Goal: Task Accomplishment & Management: Manage account settings

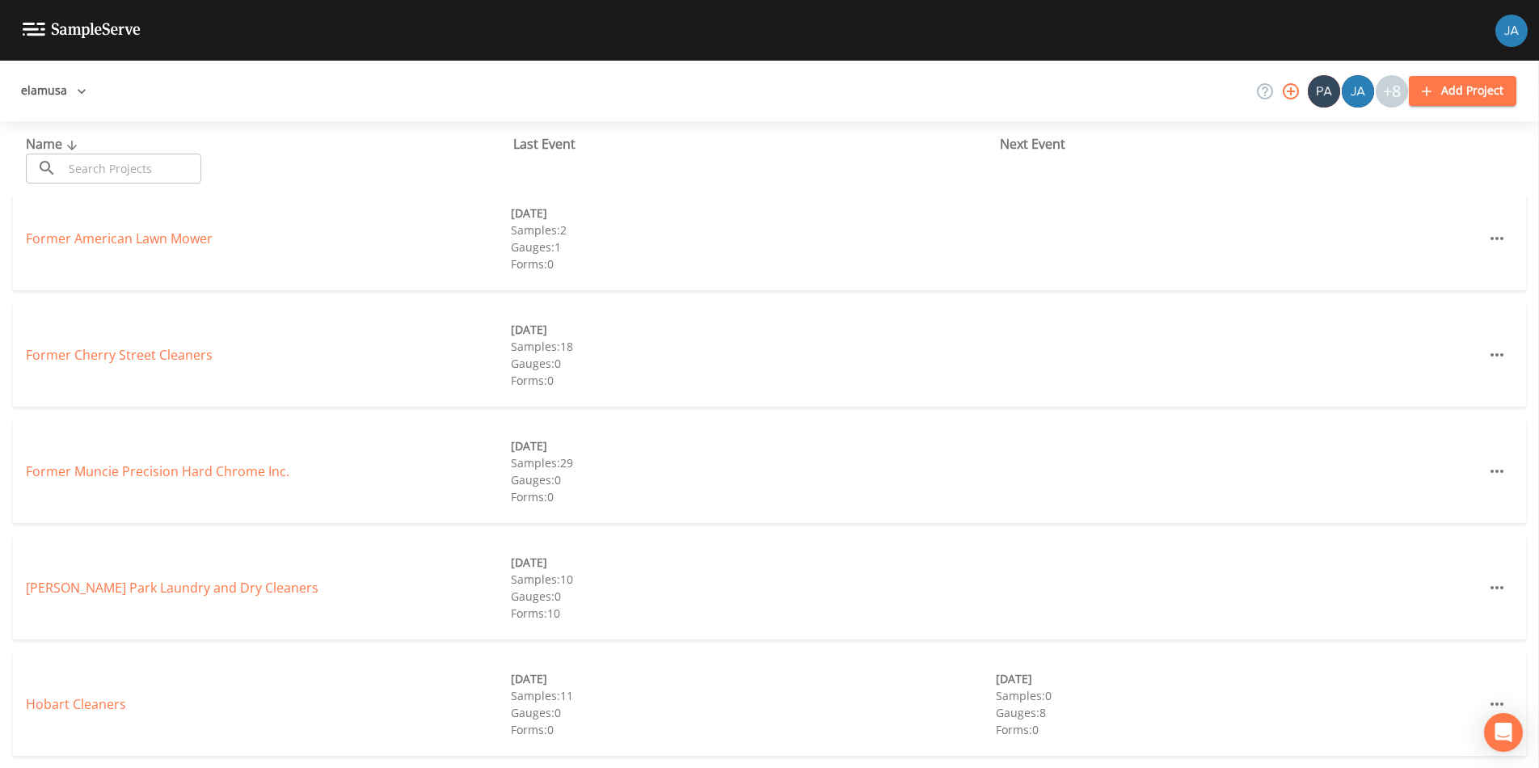
scroll to position [369, 0]
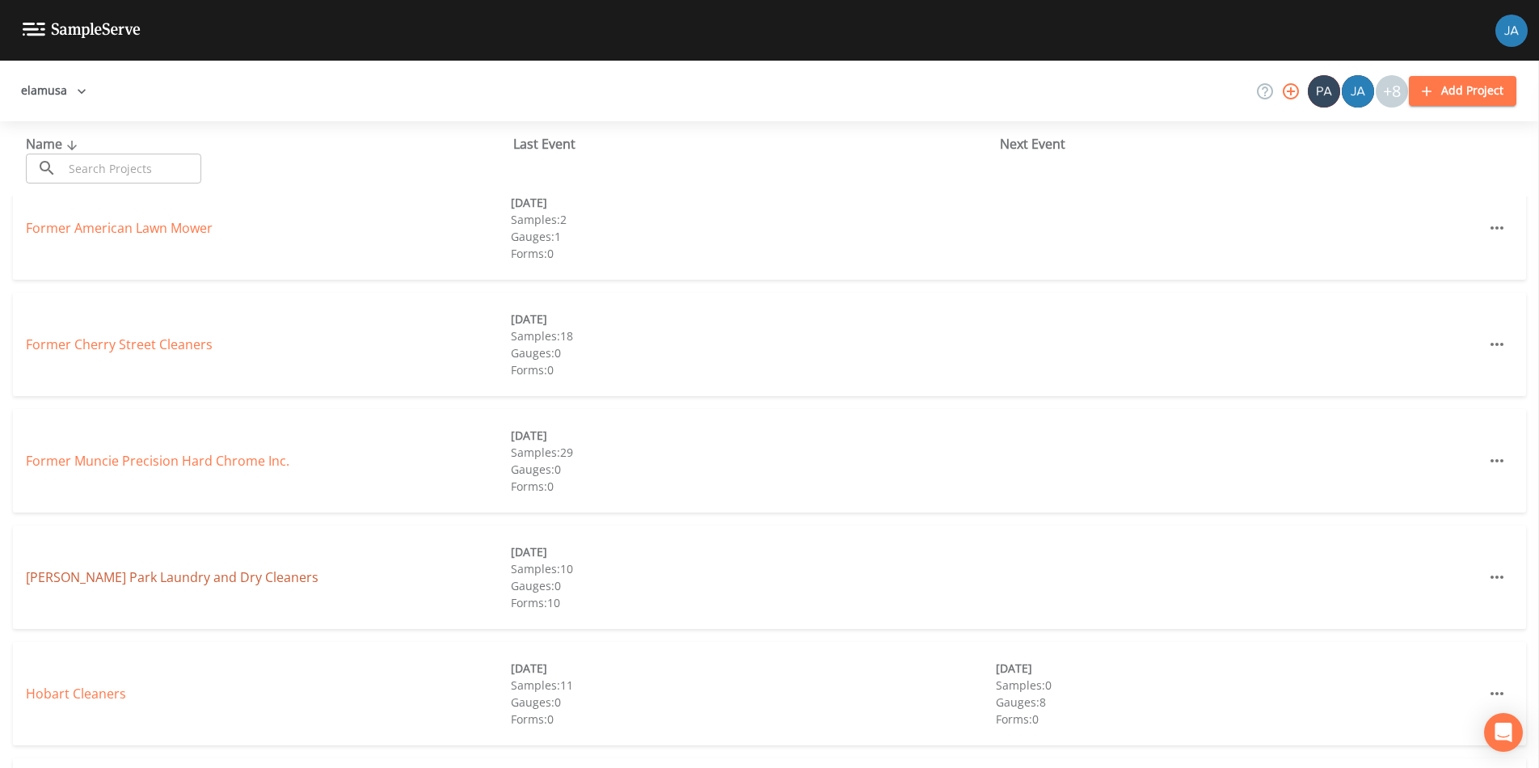
click at [129, 583] on link "[PERSON_NAME] Park Laundry and Dry Cleaners" at bounding box center [172, 577] width 293 height 18
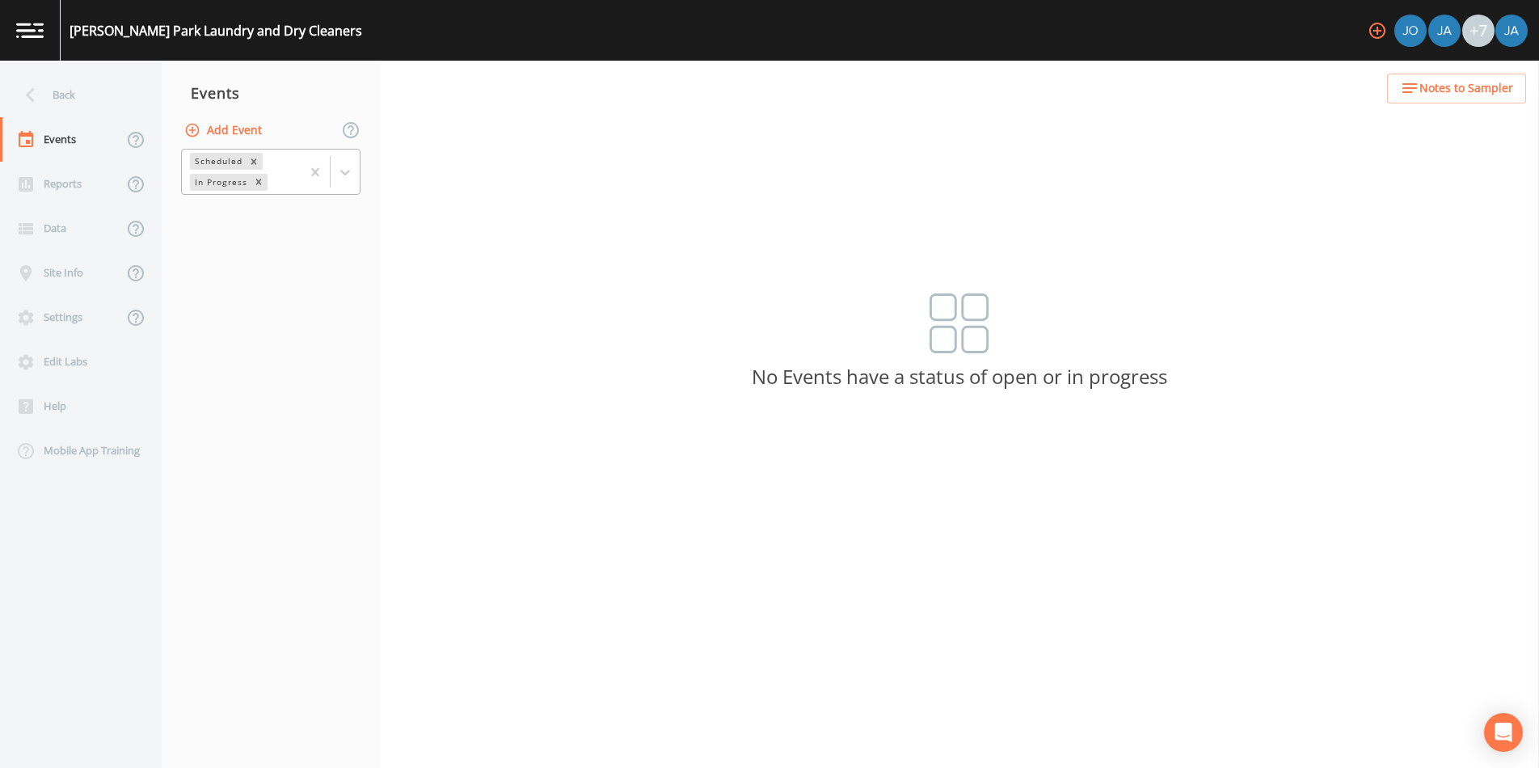
click at [220, 187] on div "In Progress" at bounding box center [220, 182] width 60 height 17
click at [221, 220] on div "Completed" at bounding box center [270, 218] width 179 height 27
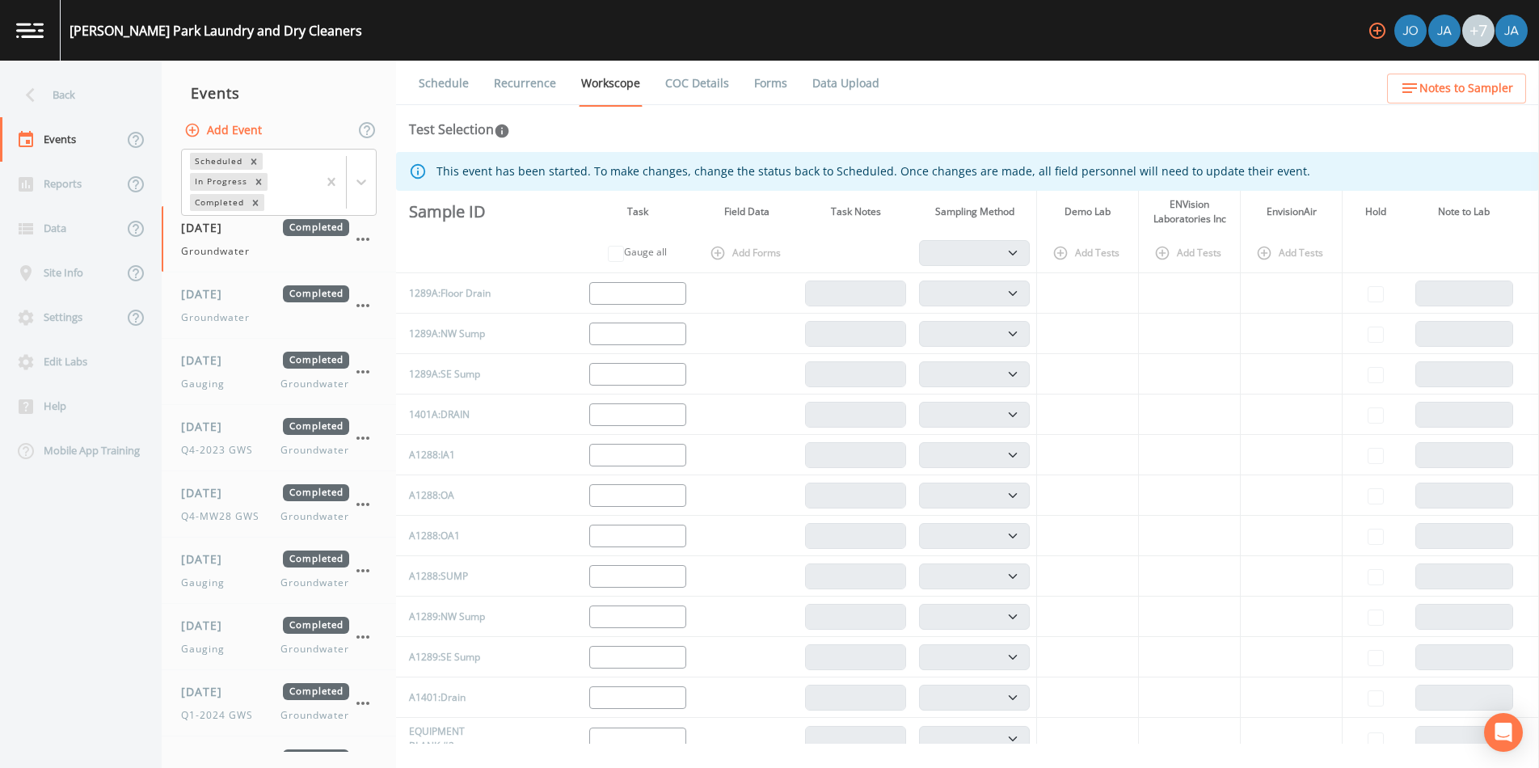
click at [855, 81] on link "Data Upload" at bounding box center [846, 83] width 72 height 45
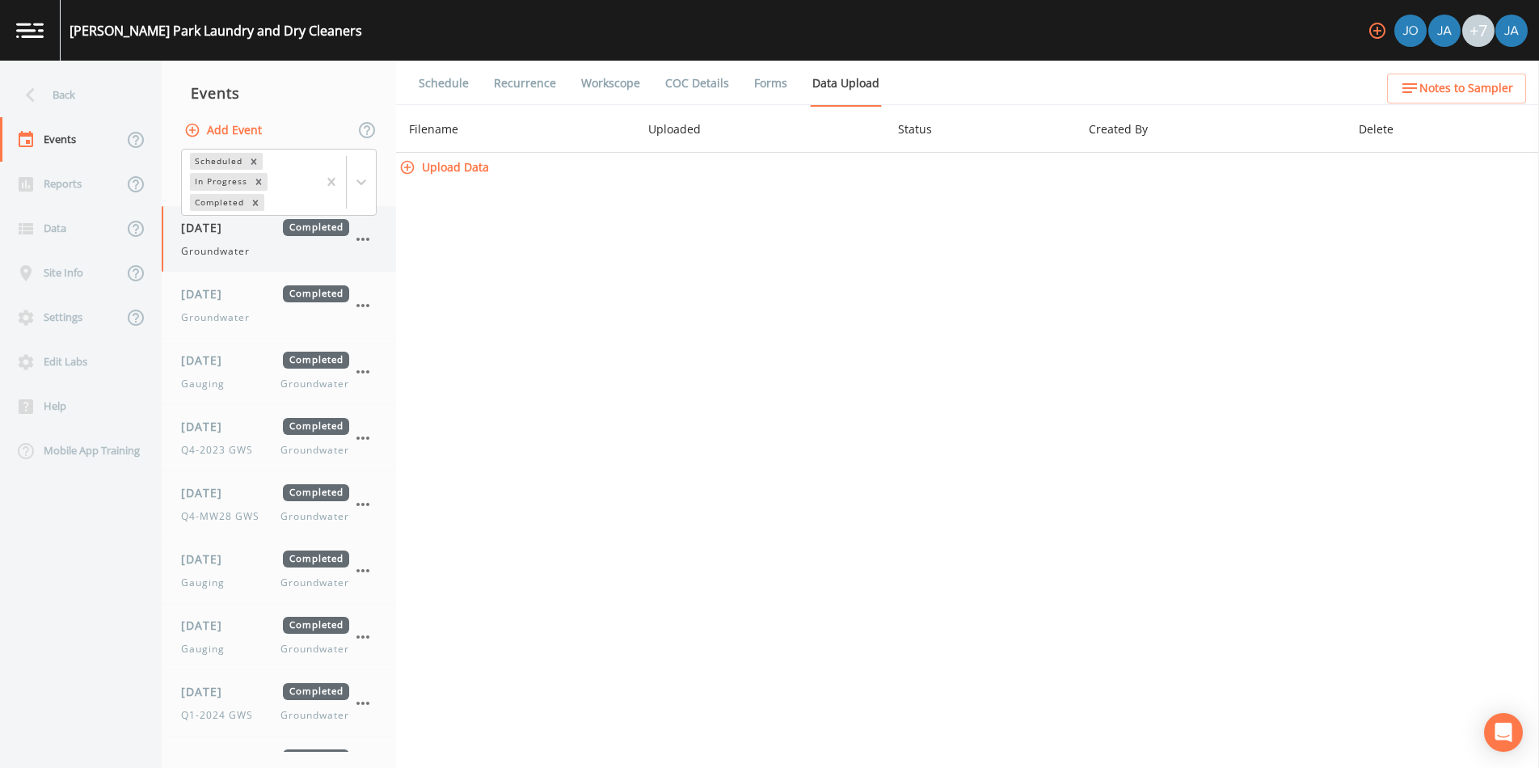
click at [212, 244] on span "Groundwater" at bounding box center [215, 251] width 69 height 15
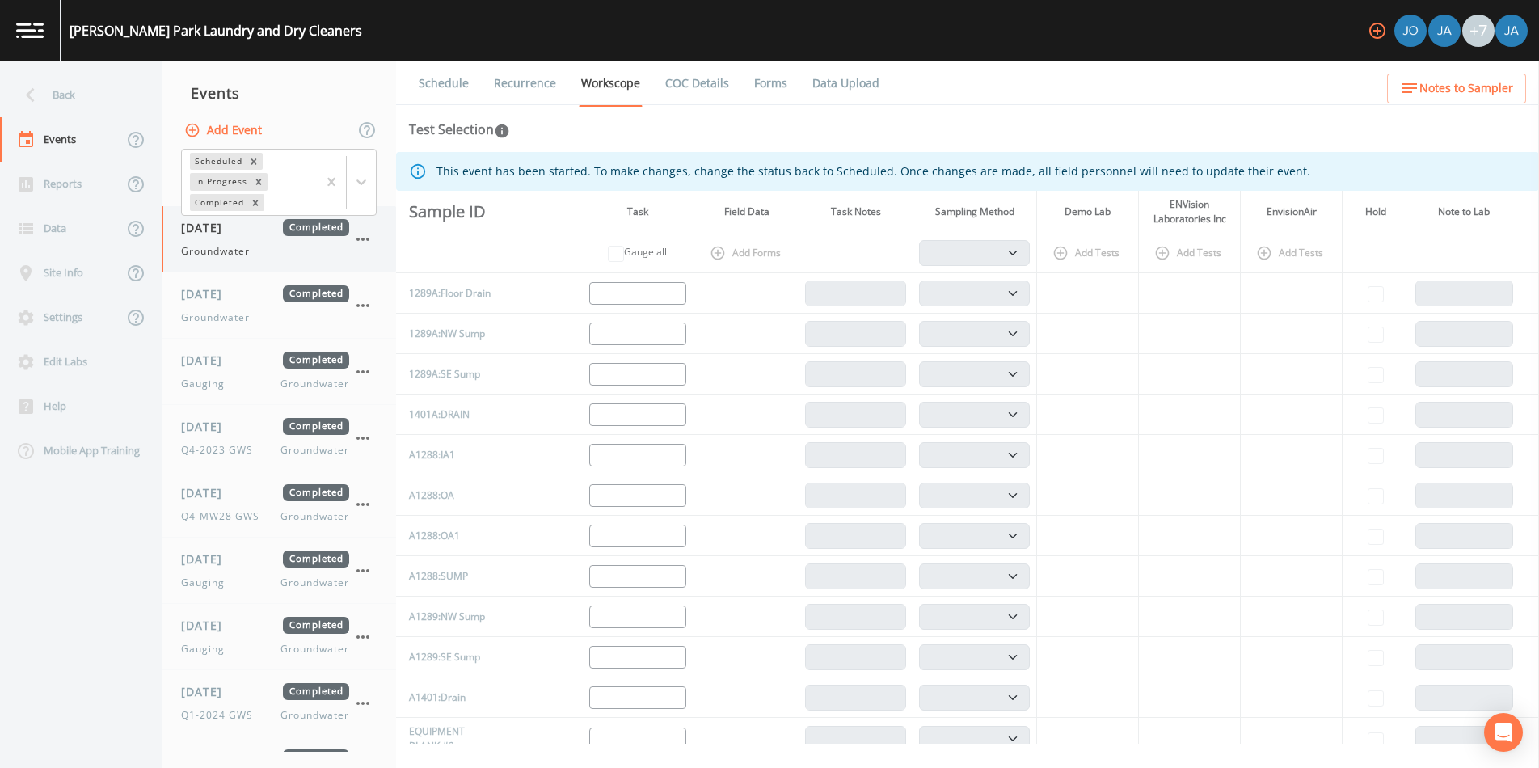
click at [363, 238] on icon "button" at bounding box center [362, 239] width 13 height 3
click at [853, 83] on div at bounding box center [769, 384] width 1539 height 768
click at [853, 82] on link "Data Upload" at bounding box center [846, 83] width 72 height 45
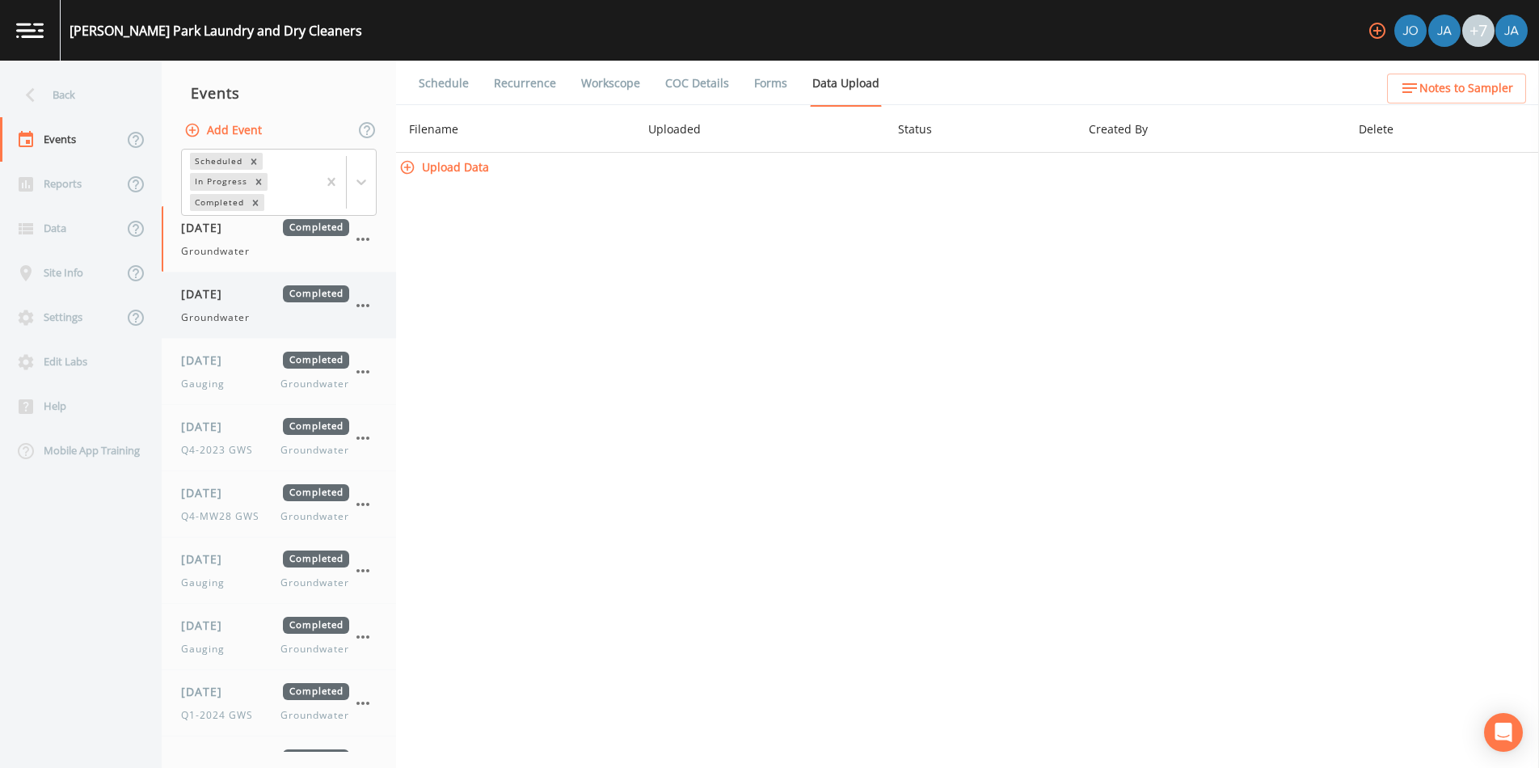
click at [213, 312] on span "Groundwater" at bounding box center [215, 317] width 69 height 15
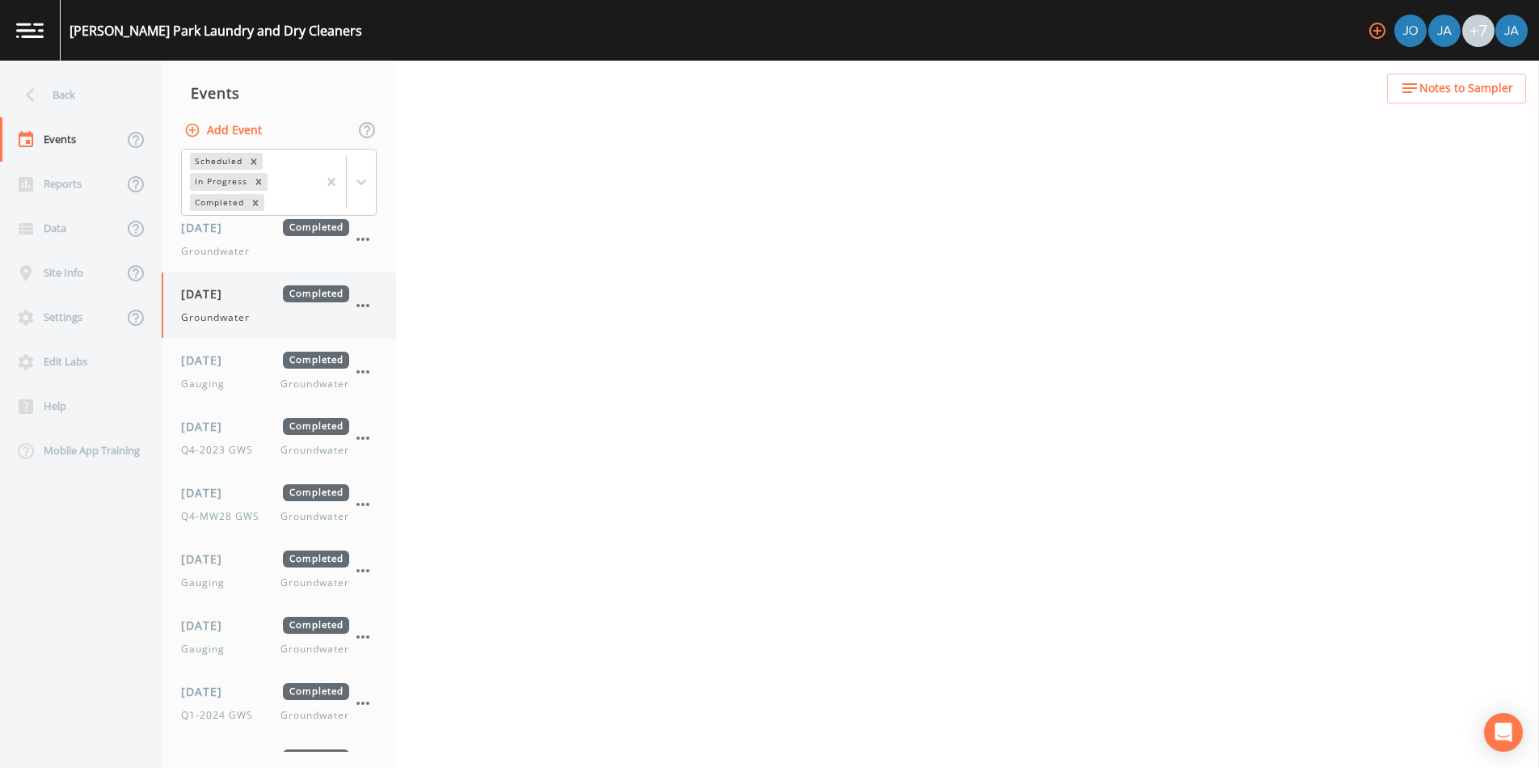
select select "4f082be6-97a7-4f70-a81f-c26a4e896ad7"
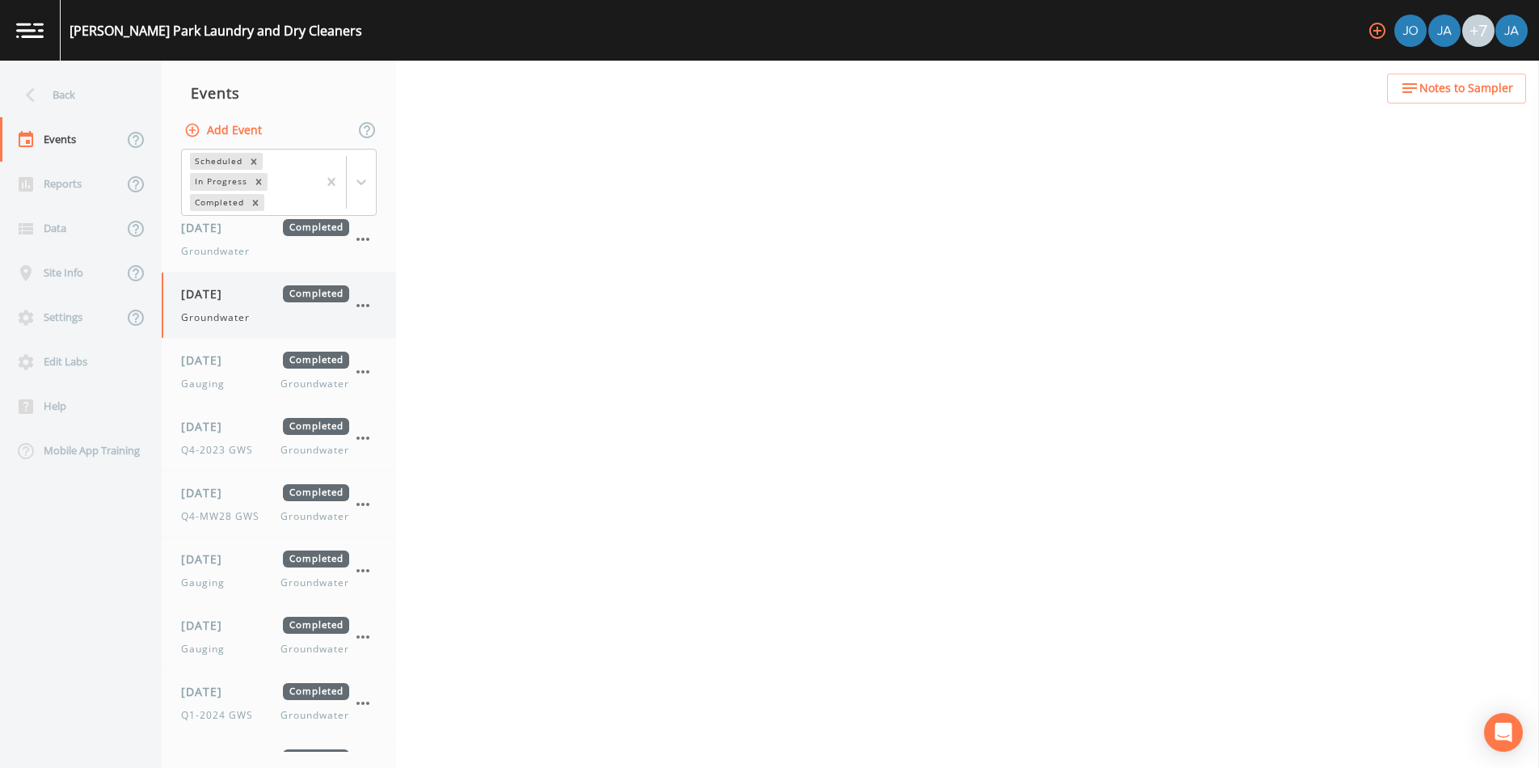
select select "4f082be6-97a7-4f70-a81f-c26a4e896ad7"
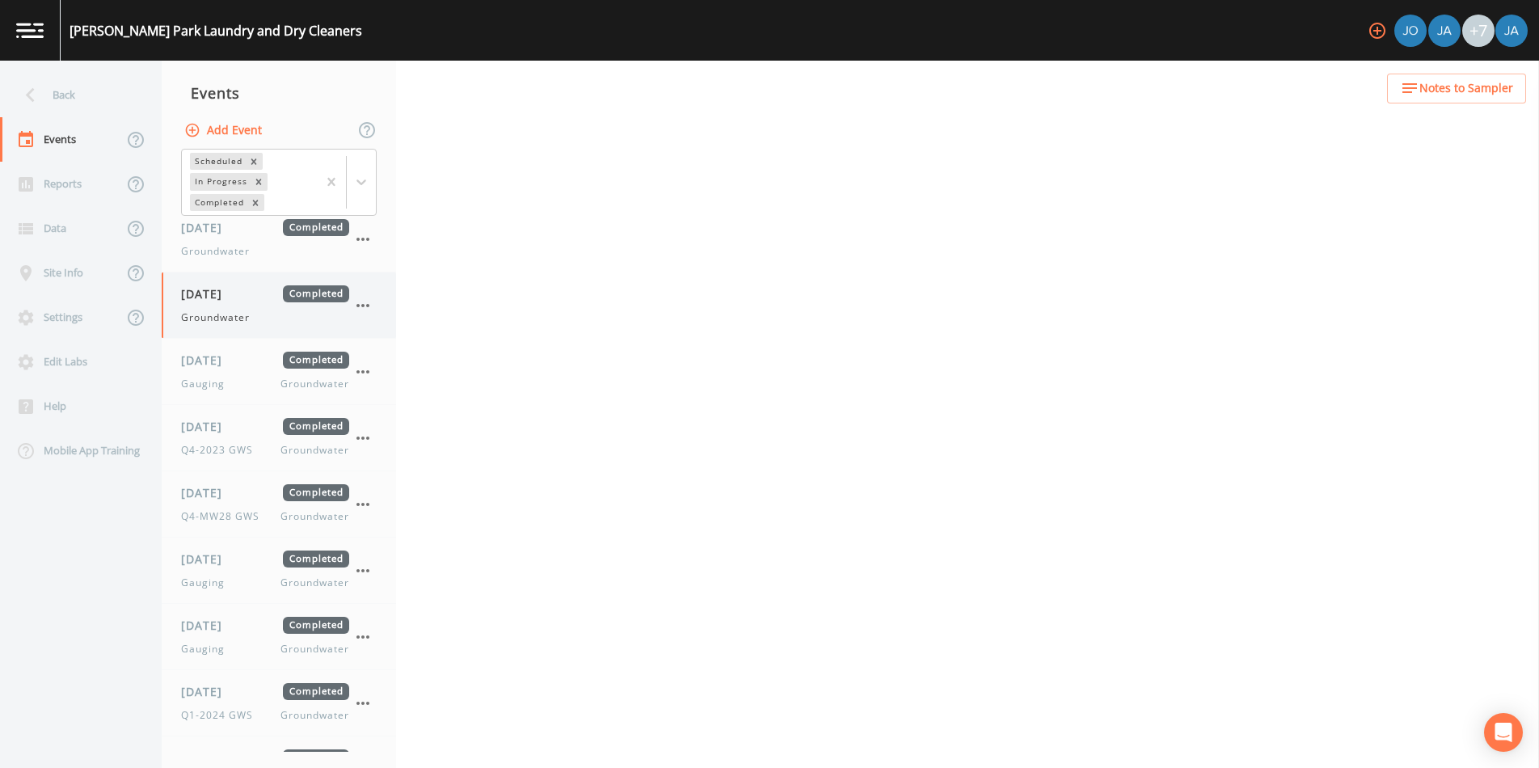
select select "4f082be6-97a7-4f70-a81f-c26a4e896ad7"
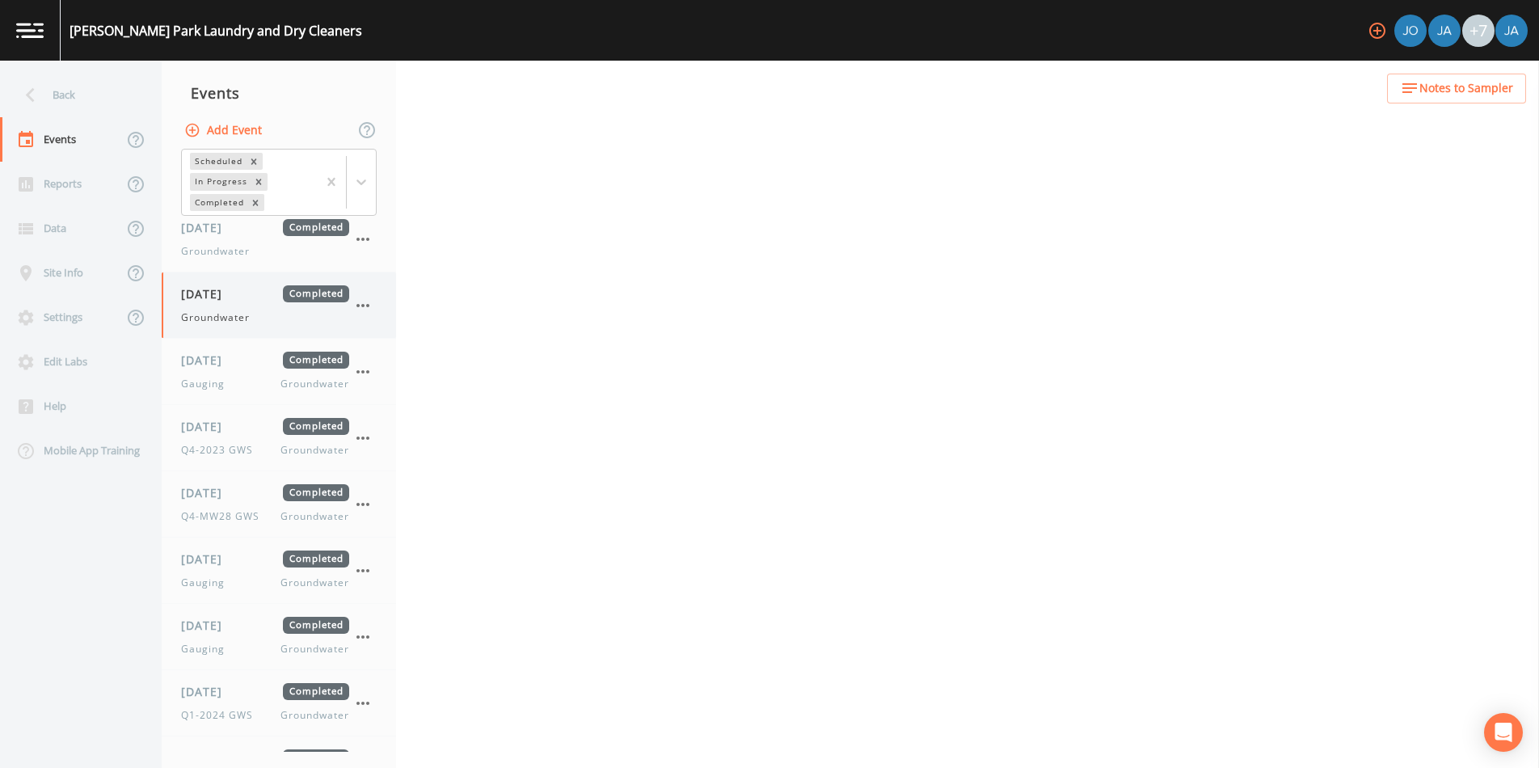
select select "4f082be6-97a7-4f70-a81f-c26a4e896ad7"
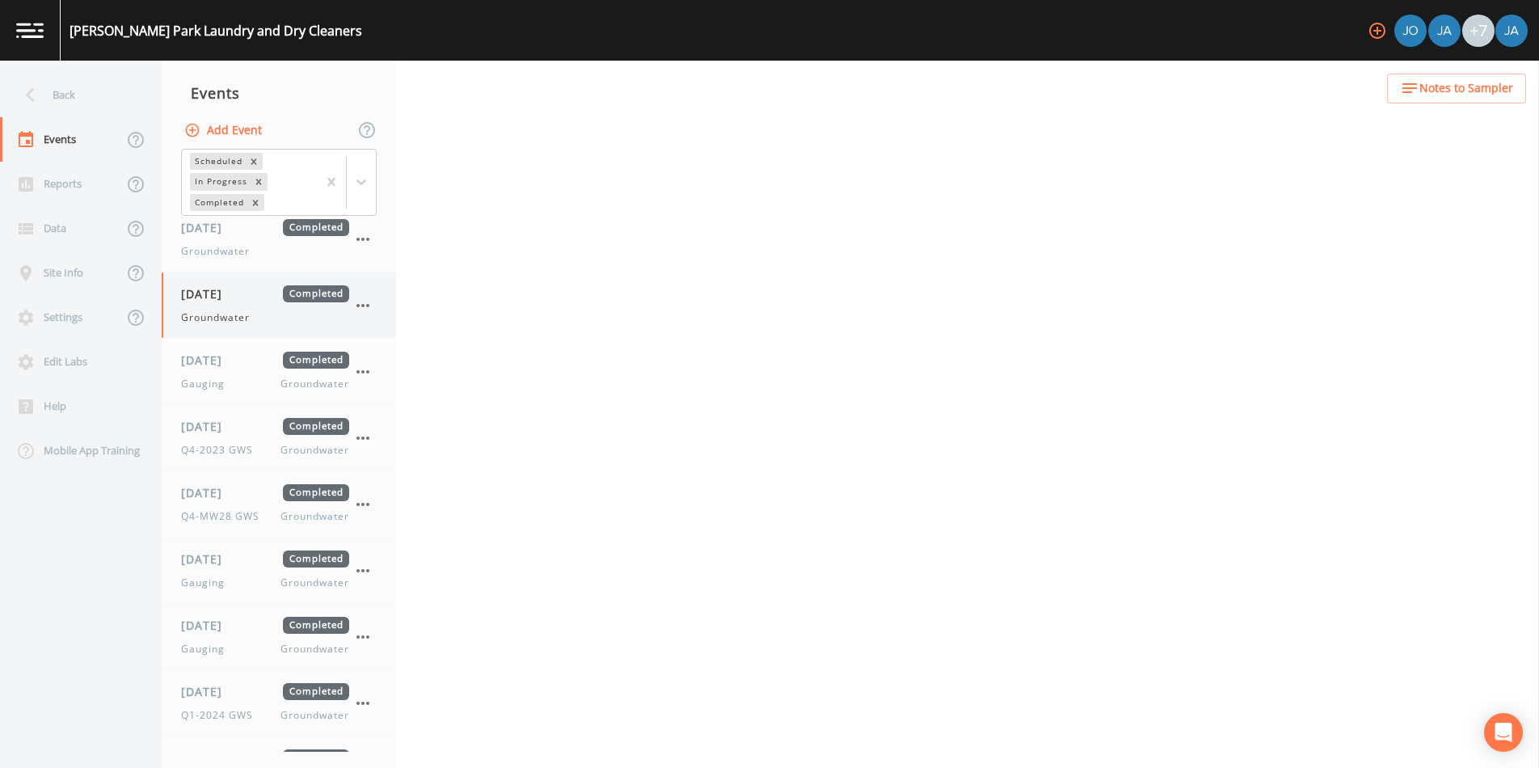
select select "4f082be6-97a7-4f70-a81f-c26a4e896ad7"
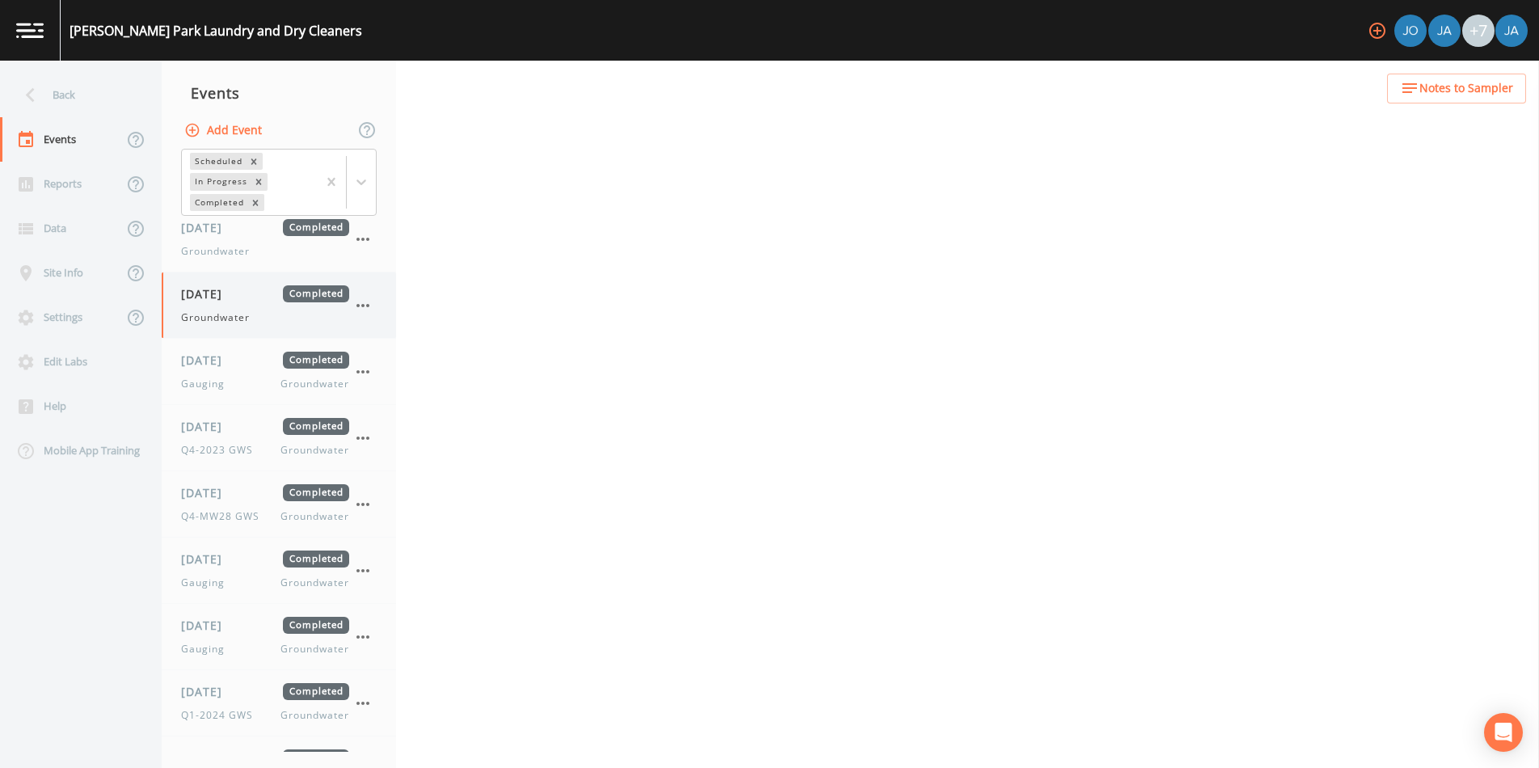
select select "4f082be6-97a7-4f70-a81f-c26a4e896ad7"
select select "b525c0c2-e916-441e-8eea-bd795177adfc"
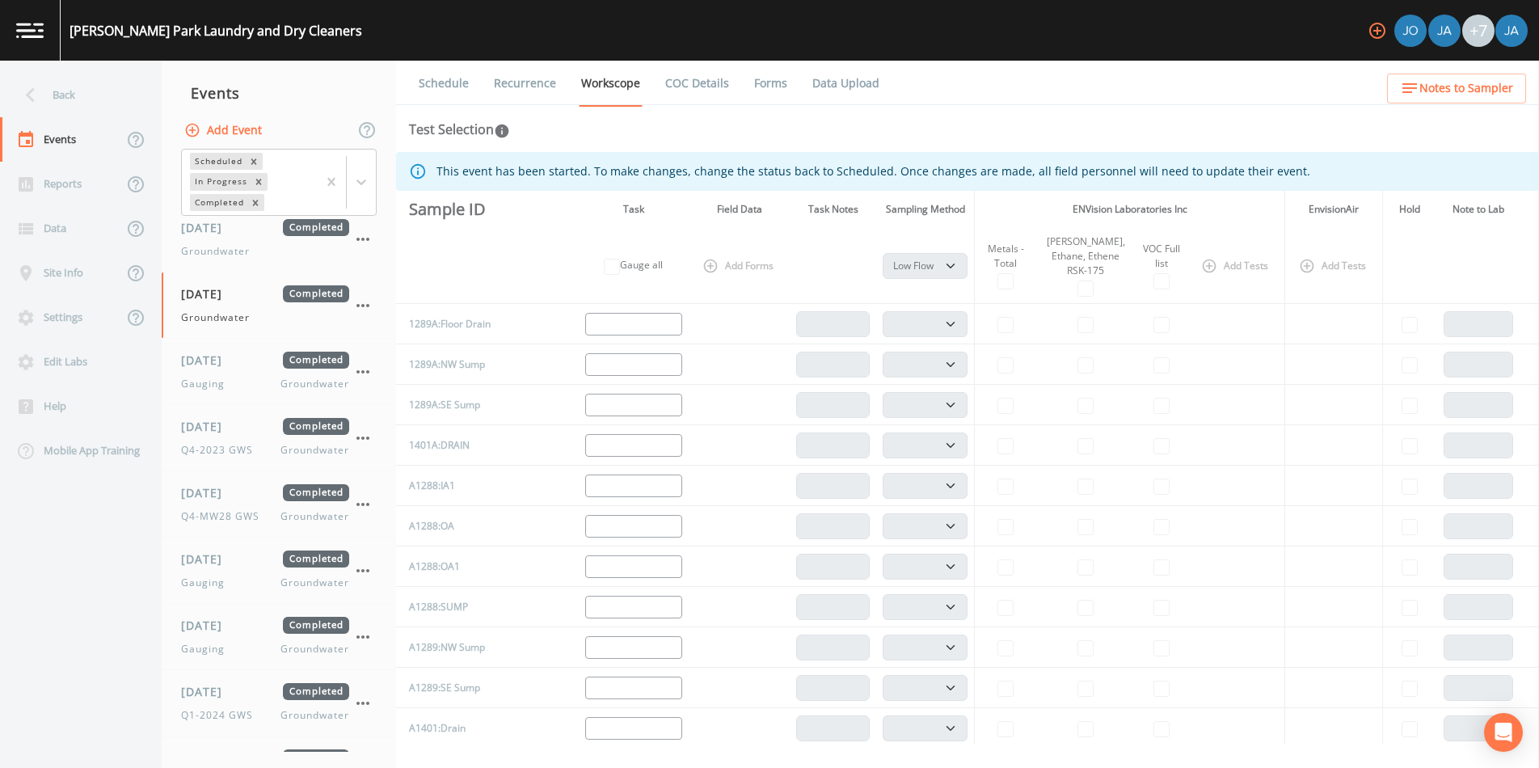
click at [843, 75] on link "Data Upload" at bounding box center [846, 83] width 72 height 45
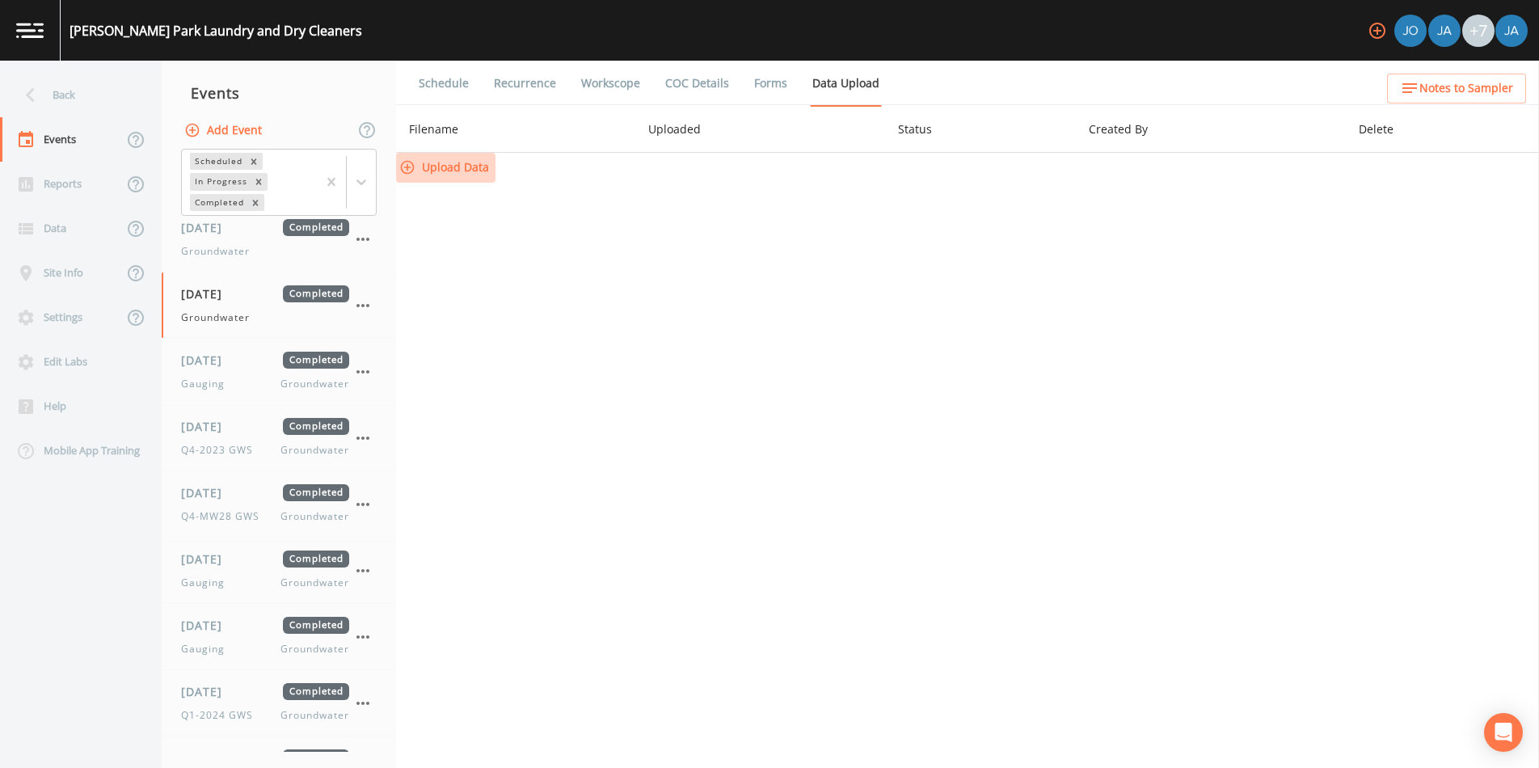
click at [447, 169] on button "Upload Data" at bounding box center [445, 168] width 99 height 30
click at [212, 362] on span "[DATE]" at bounding box center [207, 360] width 53 height 17
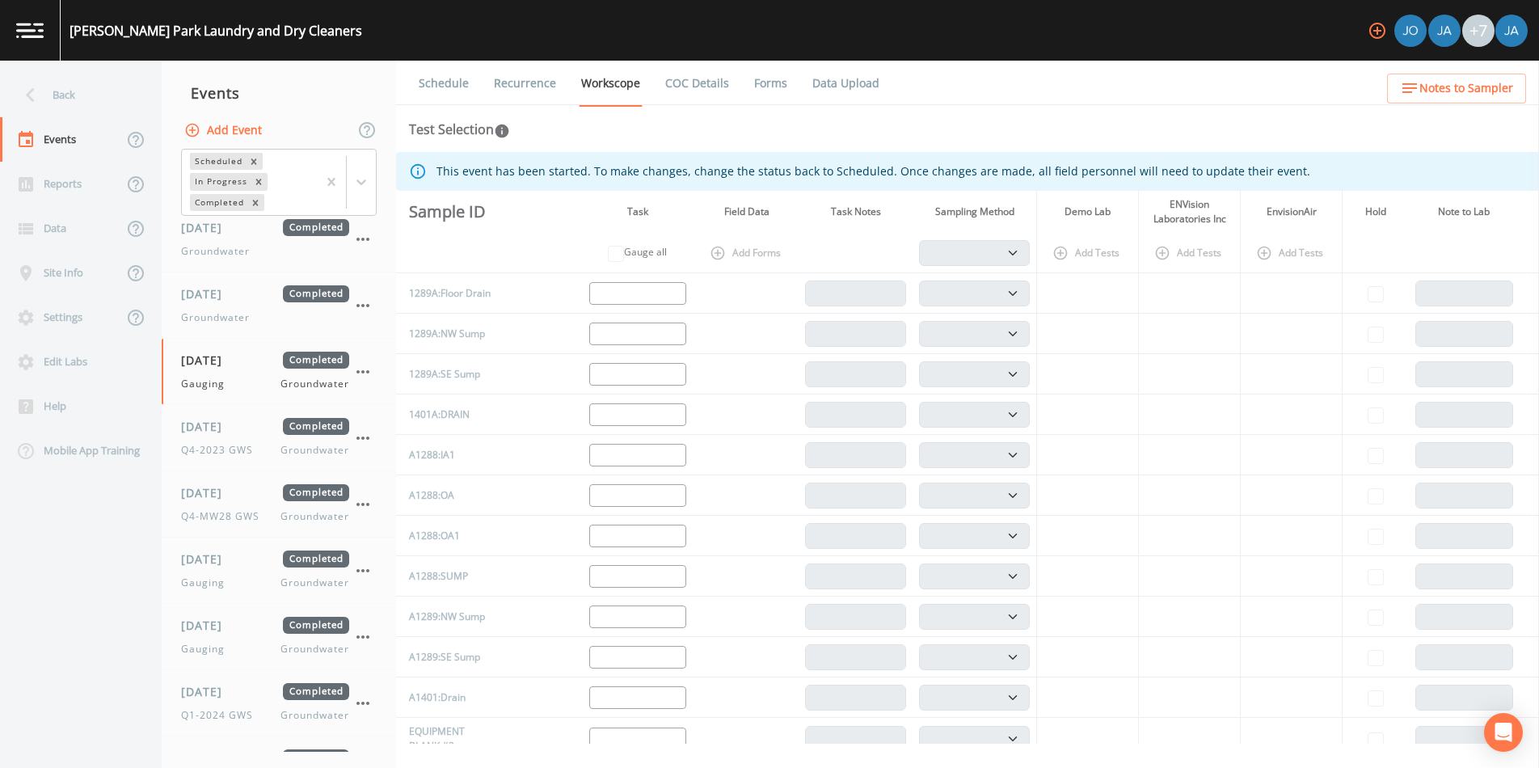
click at [852, 80] on link "Data Upload" at bounding box center [846, 83] width 72 height 45
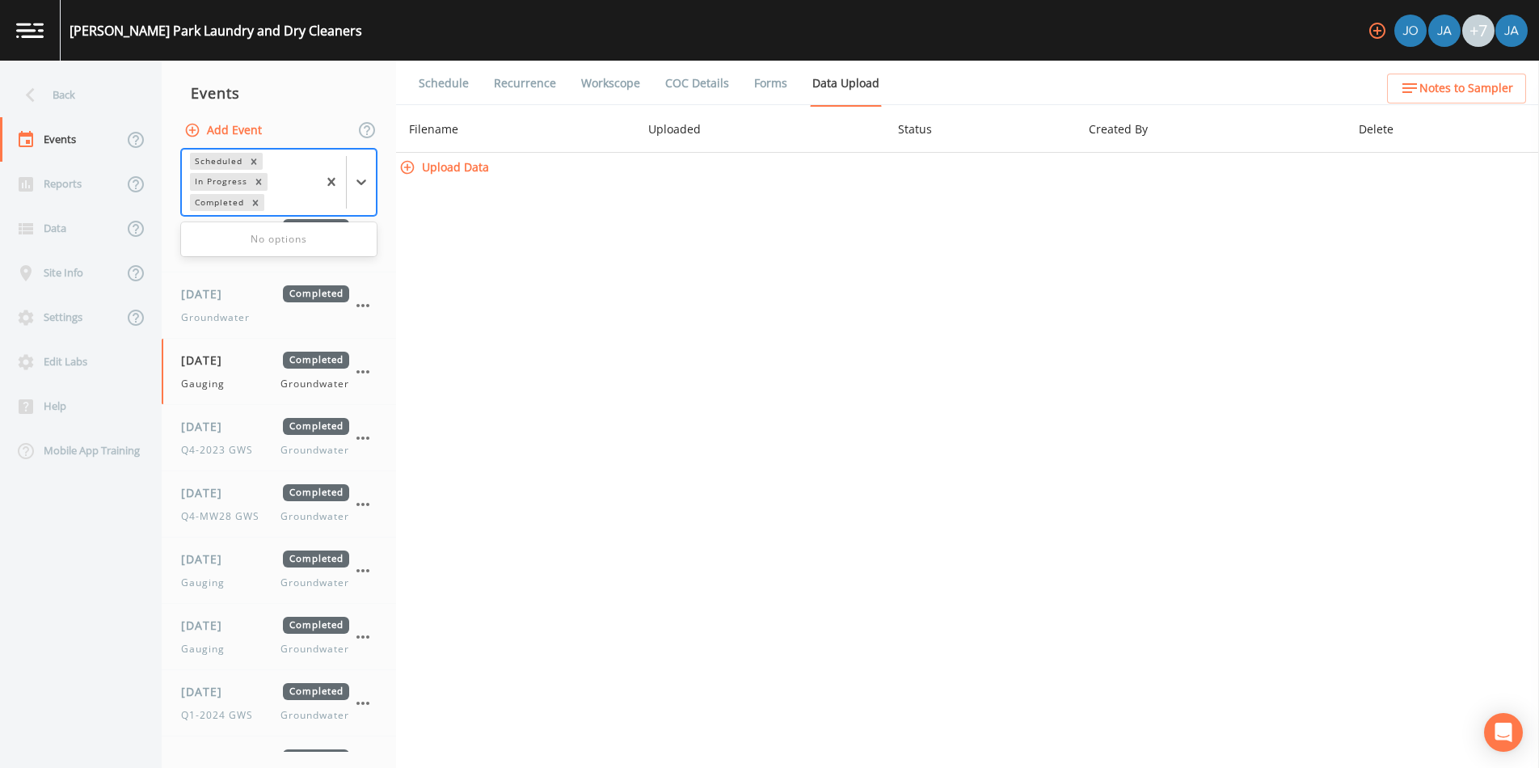
click at [210, 157] on div "Scheduled" at bounding box center [217, 161] width 55 height 17
click at [216, 181] on div "In Progress" at bounding box center [220, 181] width 60 height 17
click at [207, 182] on div "In Progress" at bounding box center [220, 181] width 60 height 17
click at [211, 197] on div "Completed" at bounding box center [218, 202] width 57 height 17
click at [211, 202] on div "Completed" at bounding box center [218, 202] width 57 height 17
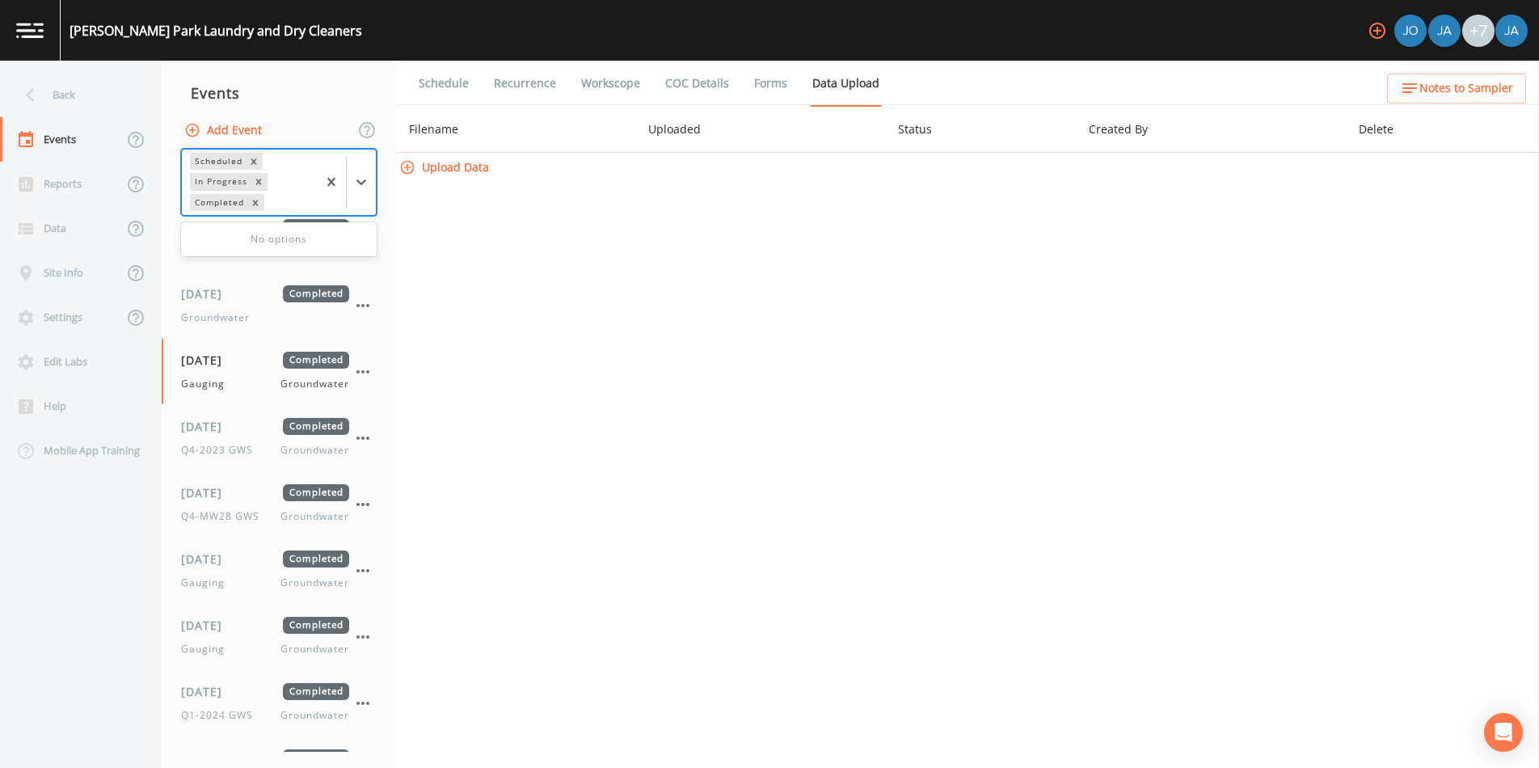
click at [211, 202] on div "Completed" at bounding box center [218, 202] width 57 height 17
click at [217, 240] on div "[DATE] Completed Groundwater" at bounding box center [265, 239] width 168 height 40
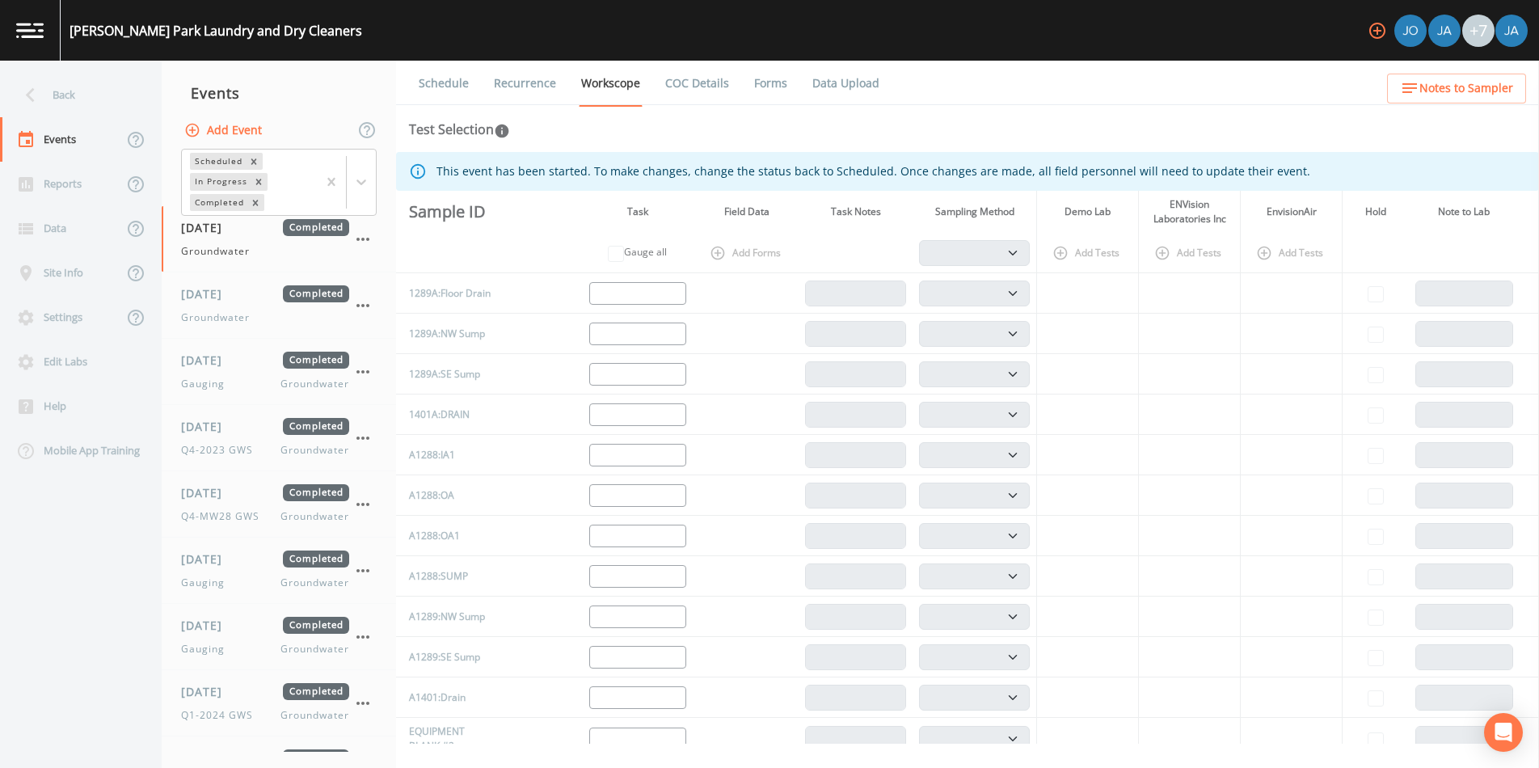
click at [861, 80] on link "Data Upload" at bounding box center [846, 83] width 72 height 45
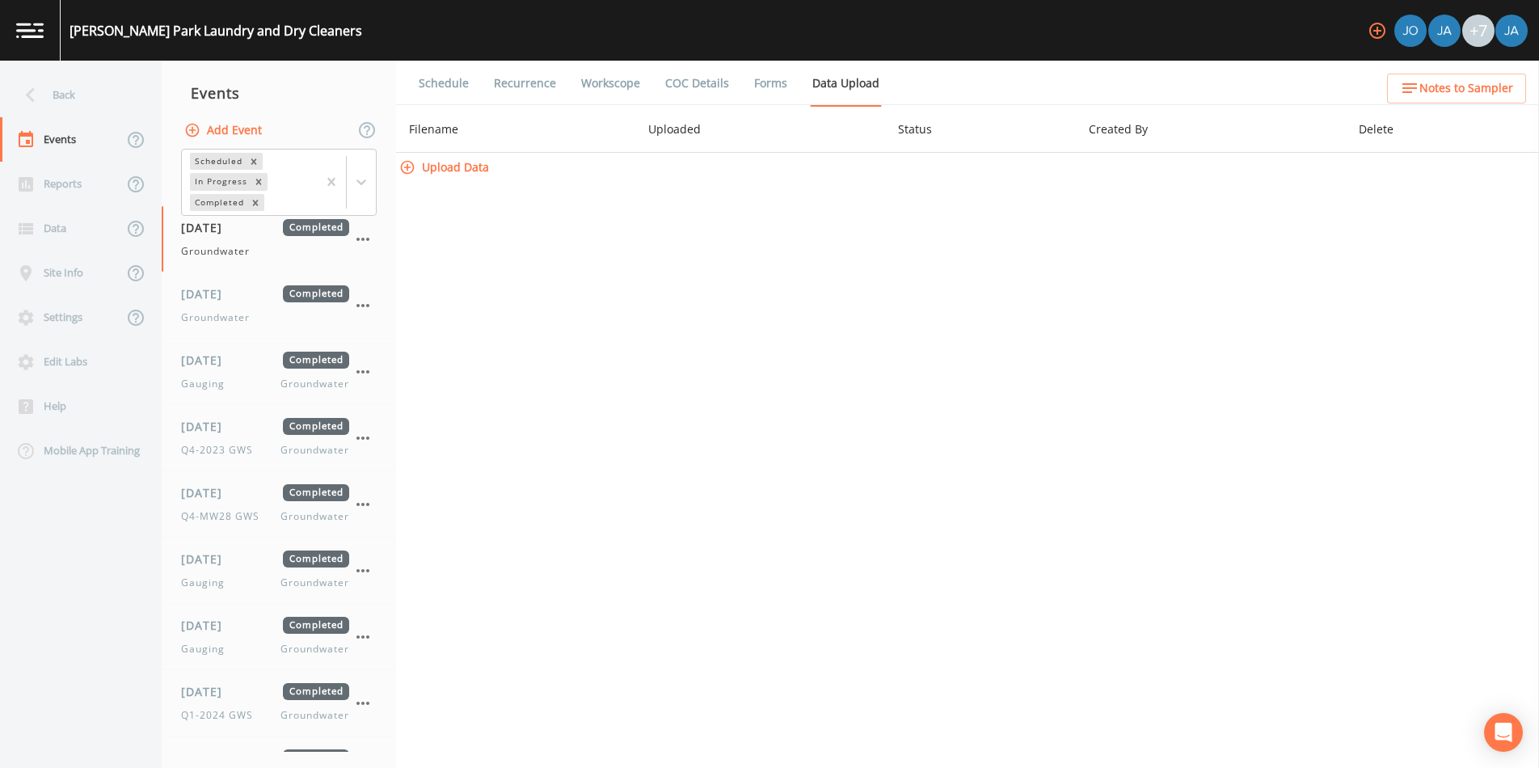
click at [437, 84] on link "Schedule" at bounding box center [443, 83] width 55 height 45
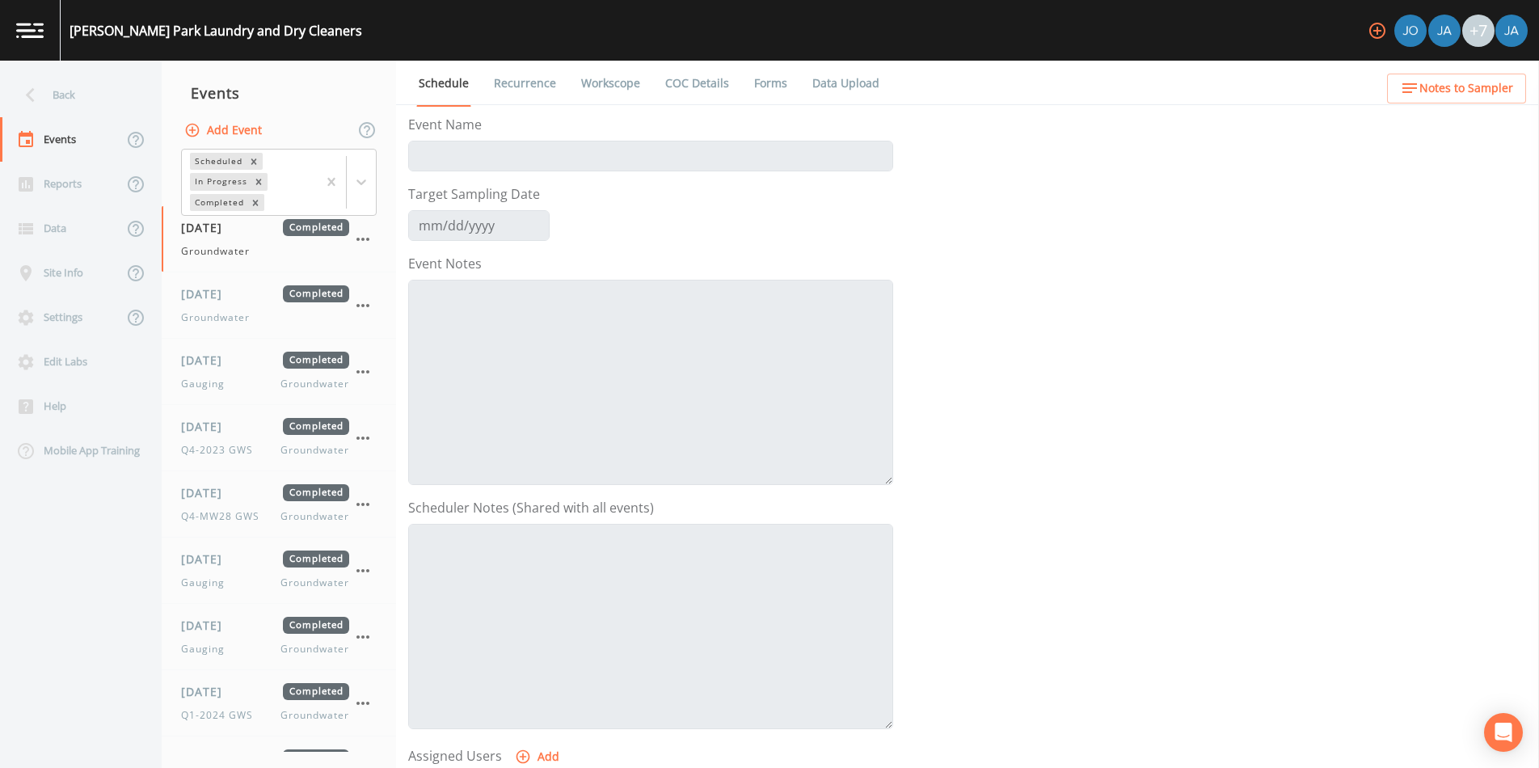
click at [523, 83] on link "Recurrence" at bounding box center [524, 83] width 67 height 45
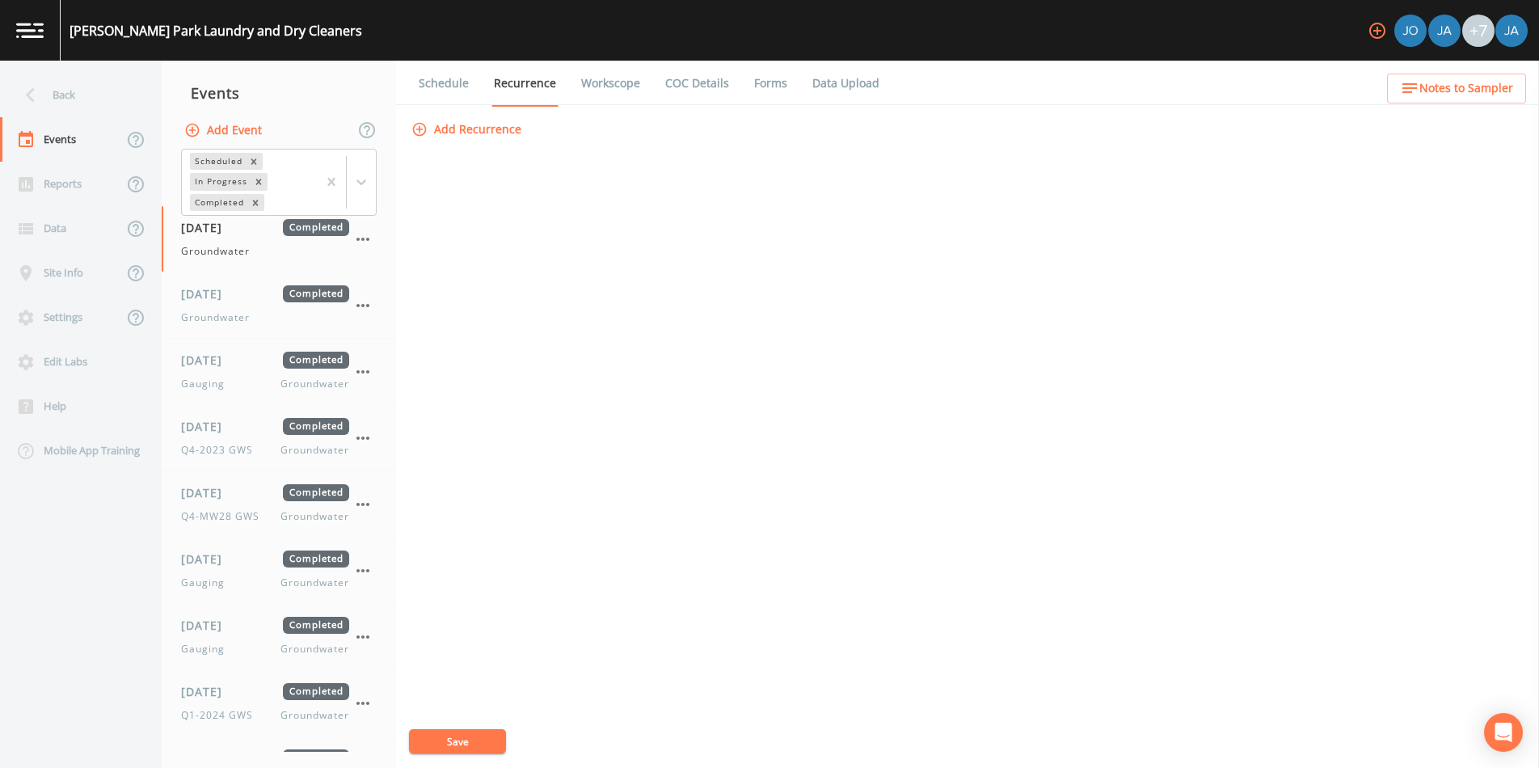
click at [604, 81] on link "Workscope" at bounding box center [611, 83] width 64 height 45
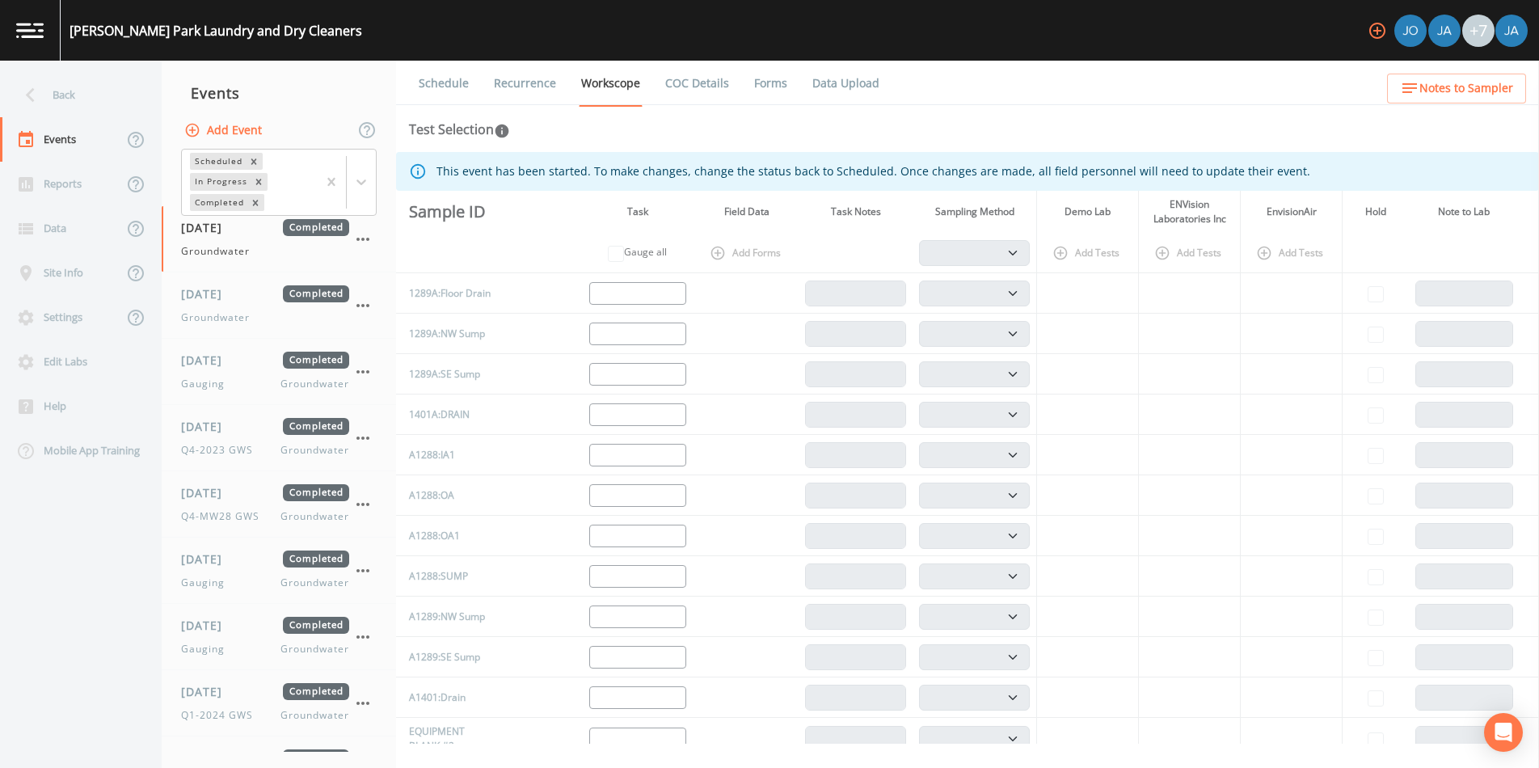
click at [698, 84] on link "COC Details" at bounding box center [697, 83] width 69 height 45
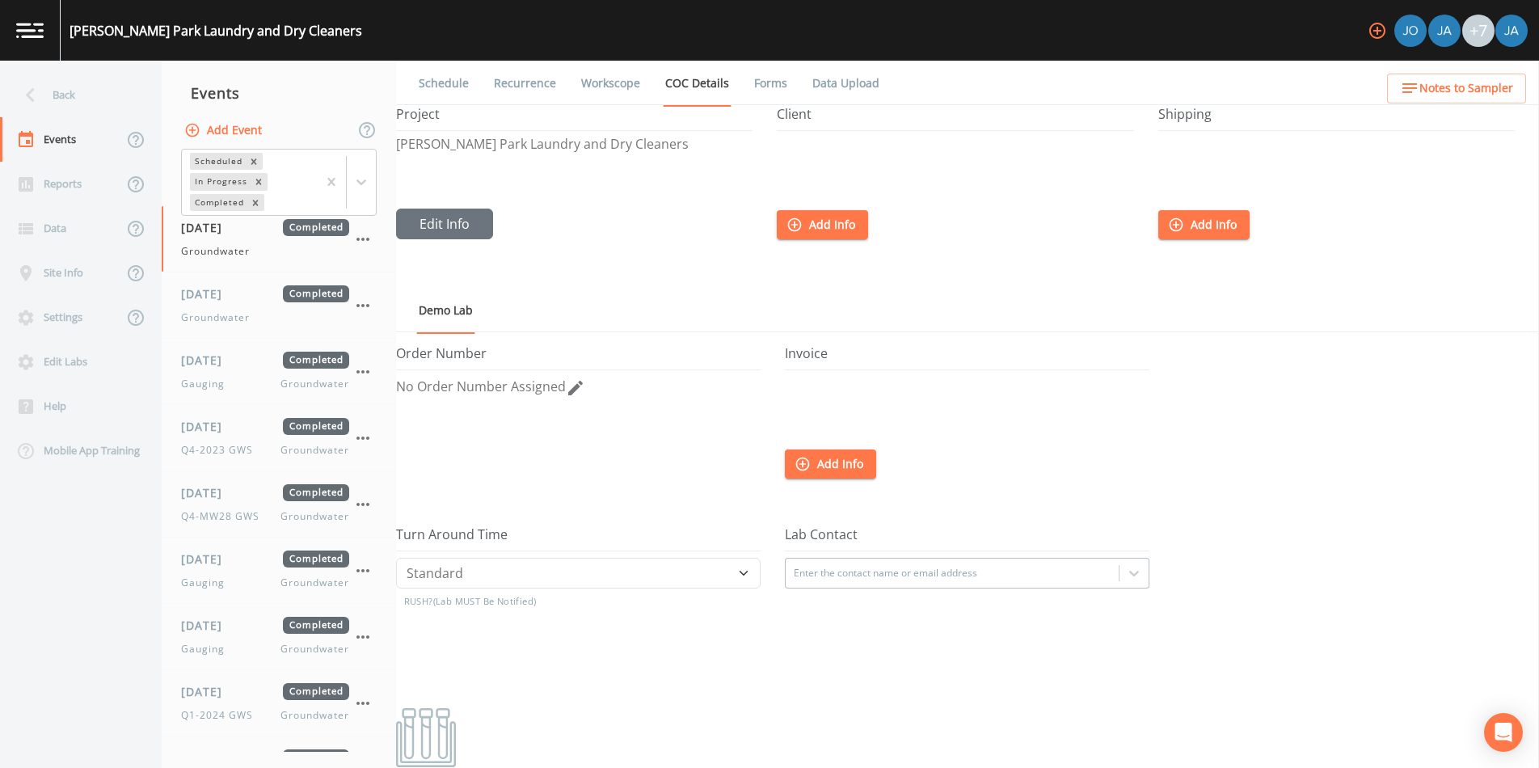
click at [767, 83] on link "Forms" at bounding box center [771, 83] width 38 height 45
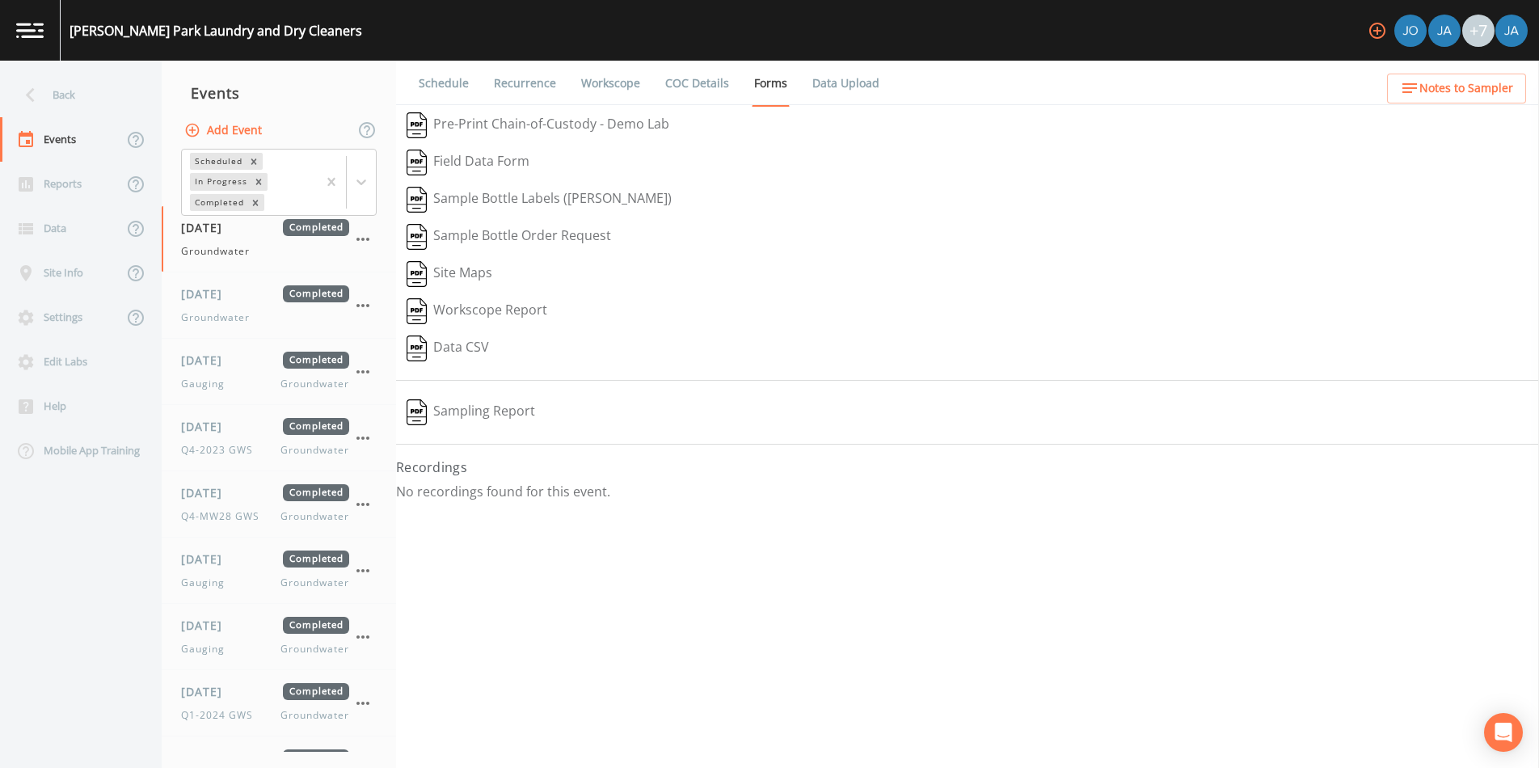
click at [826, 88] on link "Data Upload" at bounding box center [846, 83] width 72 height 45
